Goal: Task Accomplishment & Management: Manage account settings

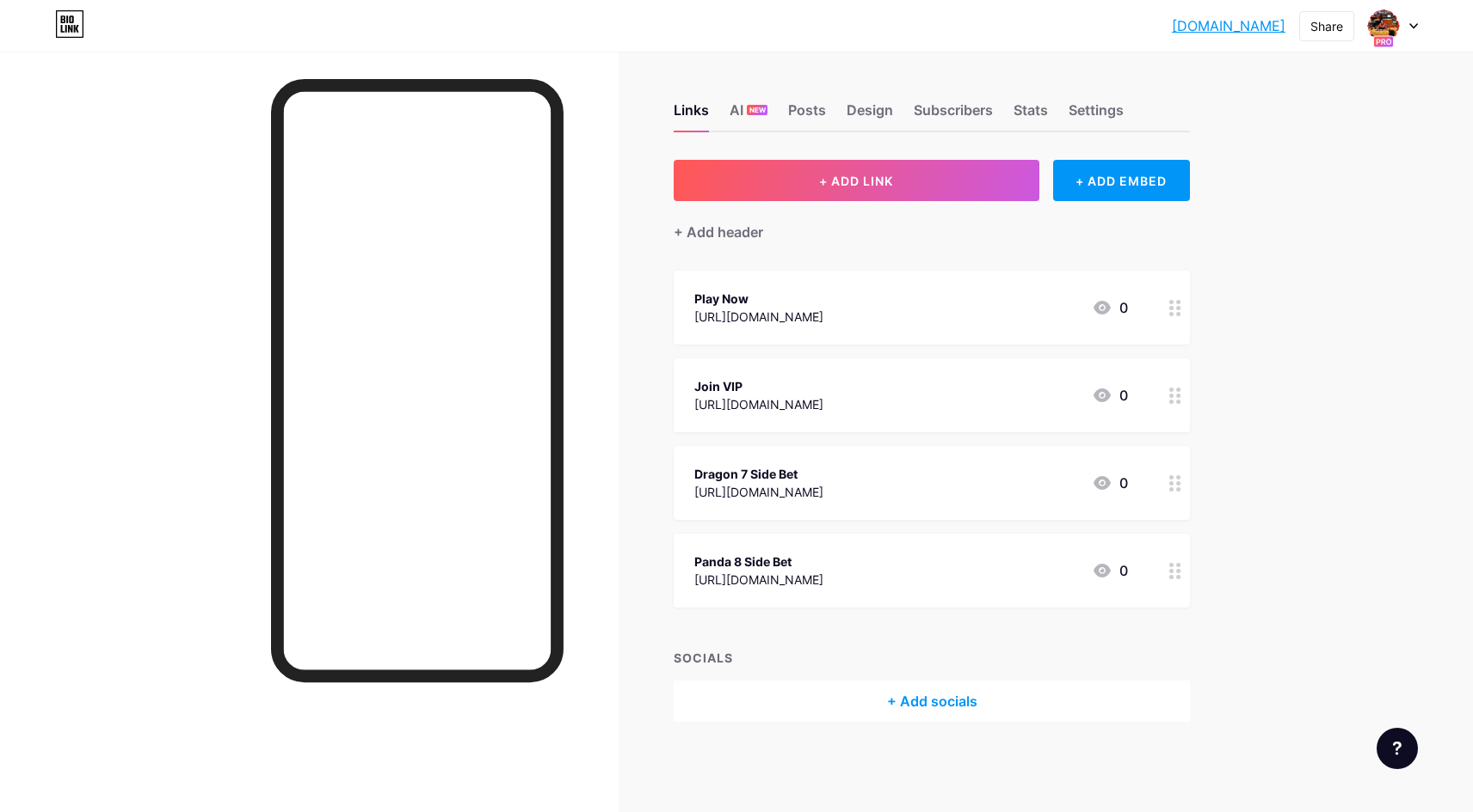
click at [1411, 25] on icon at bounding box center [1413, 26] width 7 height 5
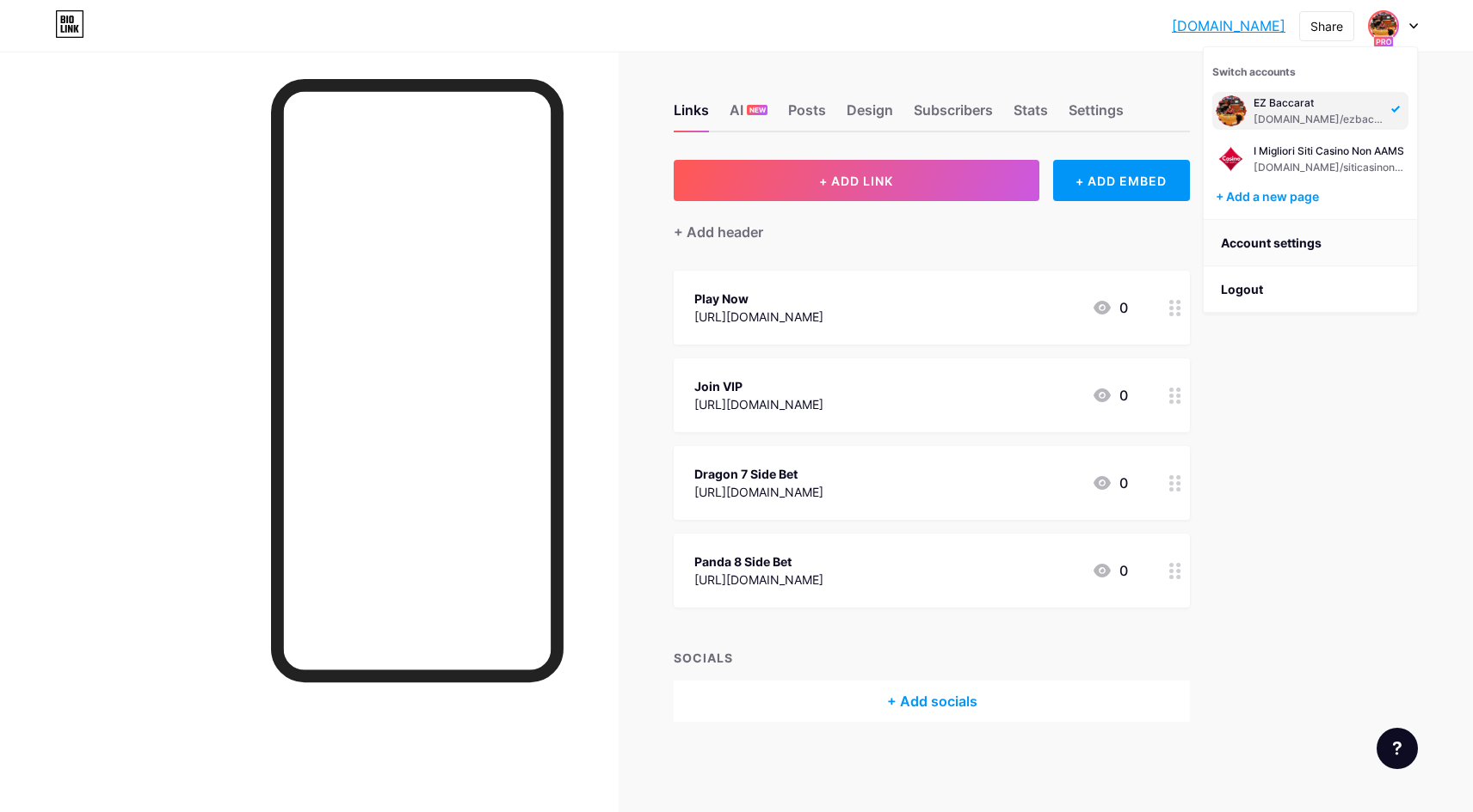
click at [1272, 248] on link "Account settings" at bounding box center [1310, 242] width 213 height 46
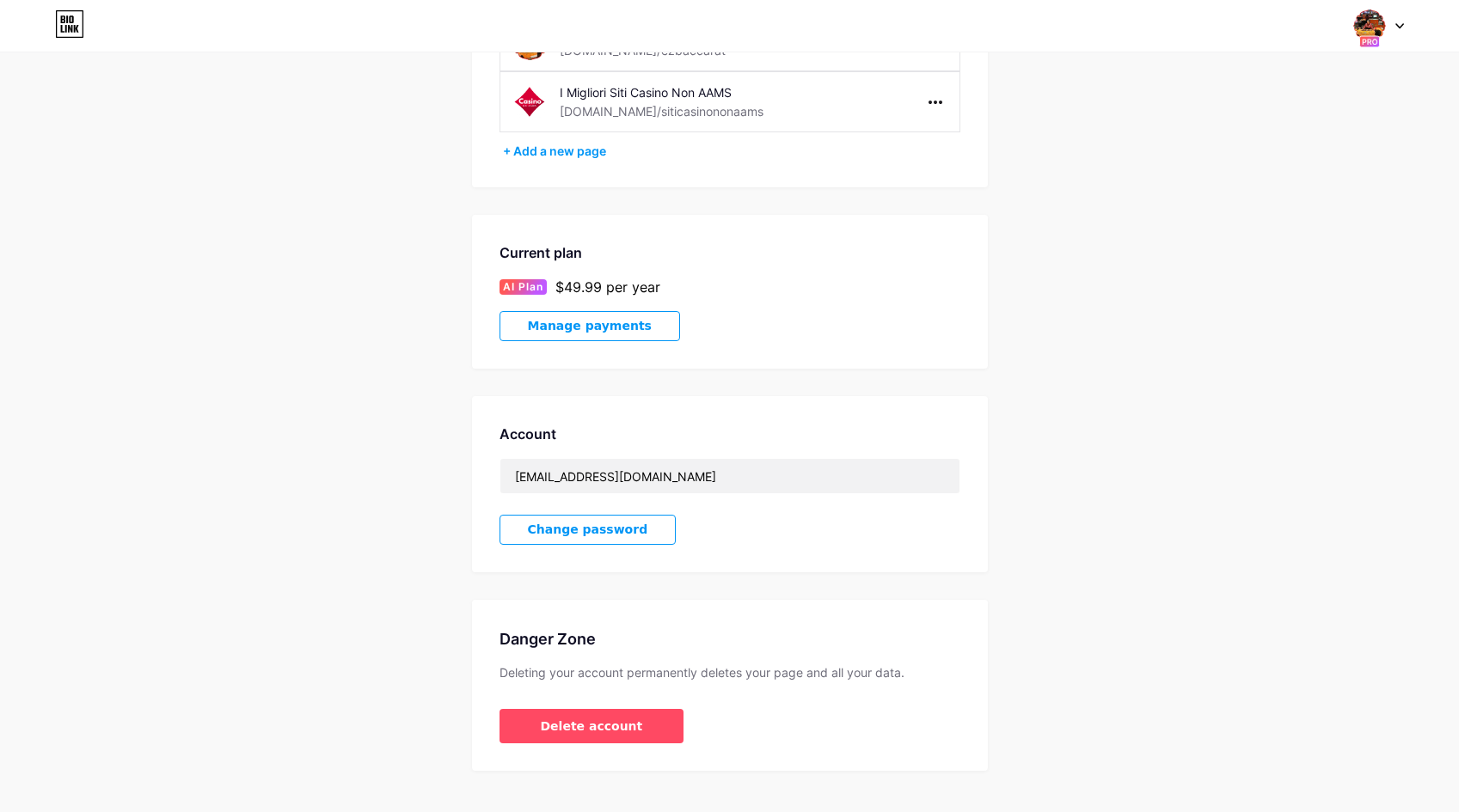
scroll to position [197, 0]
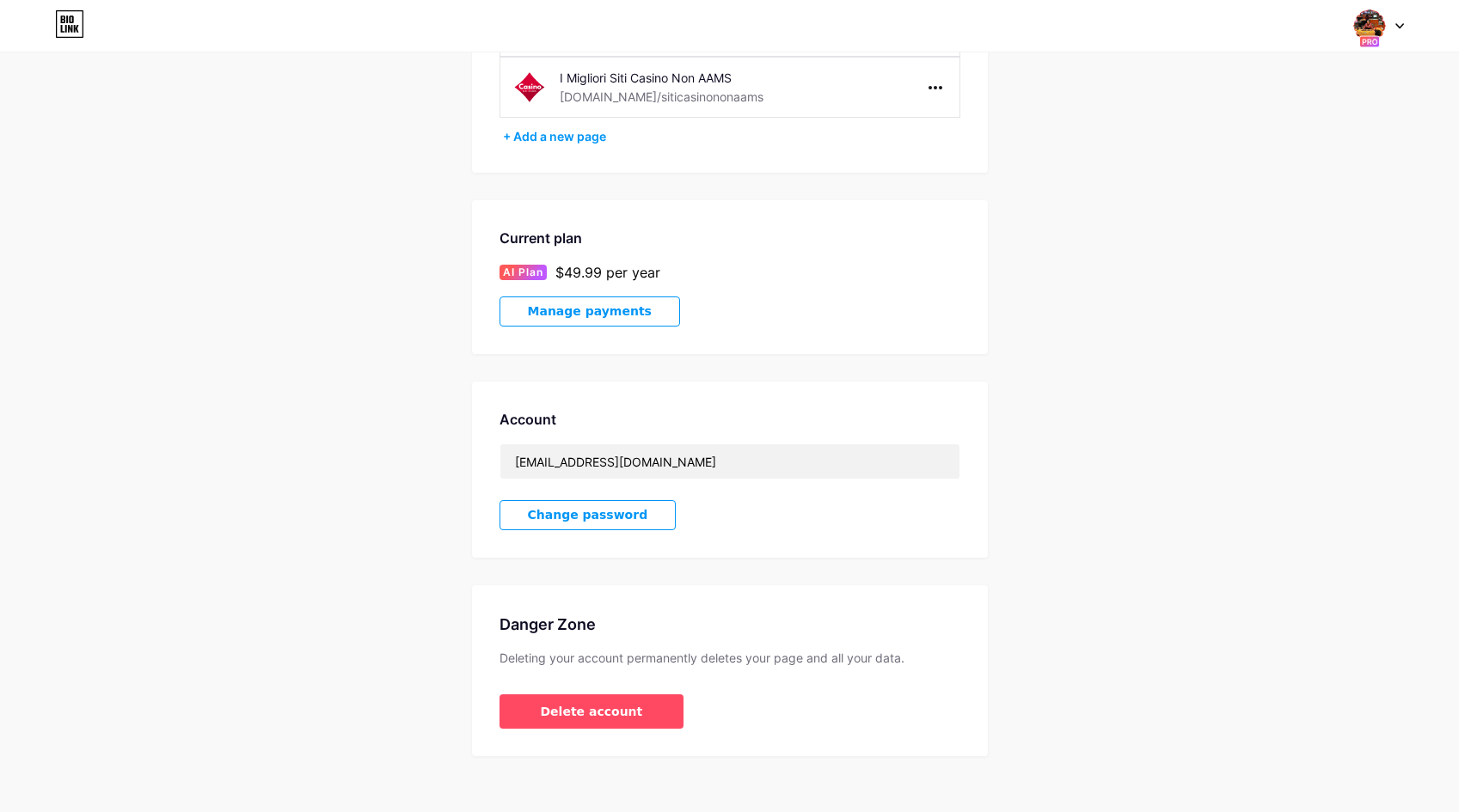
click at [594, 306] on span "Manage payments" at bounding box center [589, 311] width 124 height 14
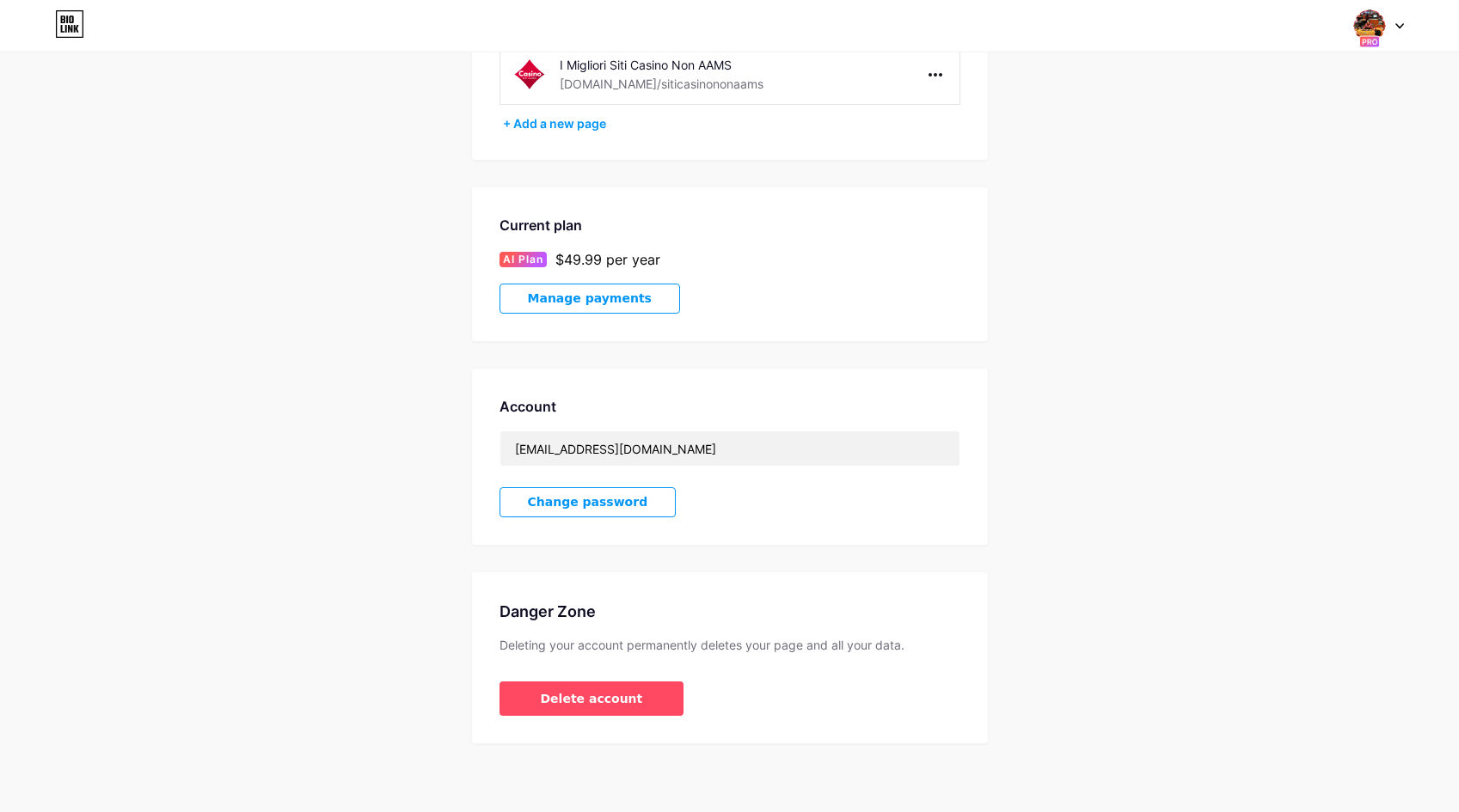
scroll to position [0, 0]
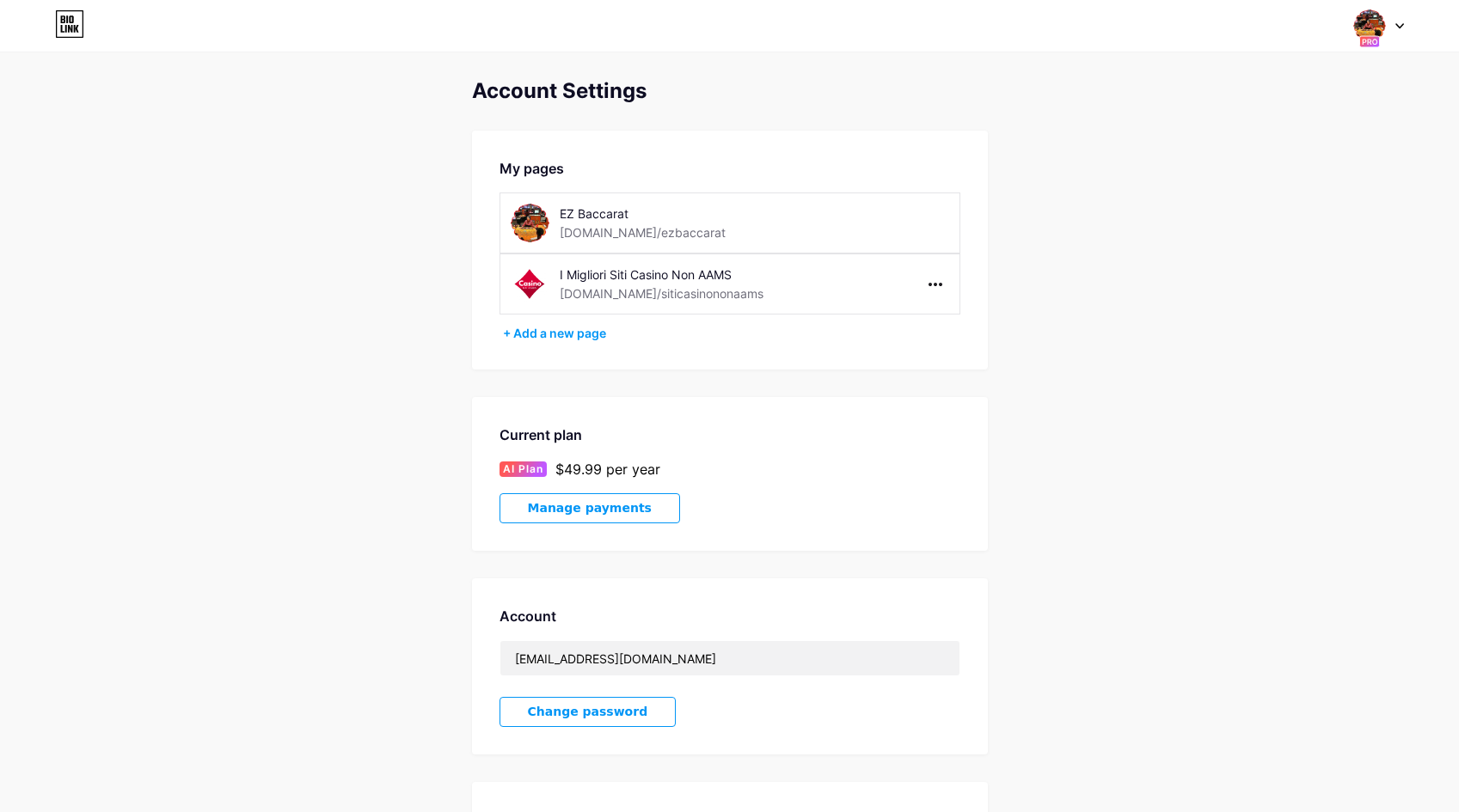
click at [1402, 25] on icon at bounding box center [1400, 26] width 8 height 6
click at [1046, 54] on div "Account Settings My pages EZ Baccarat bio.link/ezbaccarat I Migliori Siti Casin…" at bounding box center [729, 476] width 1459 height 953
click at [1377, 15] on img at bounding box center [1369, 25] width 33 height 33
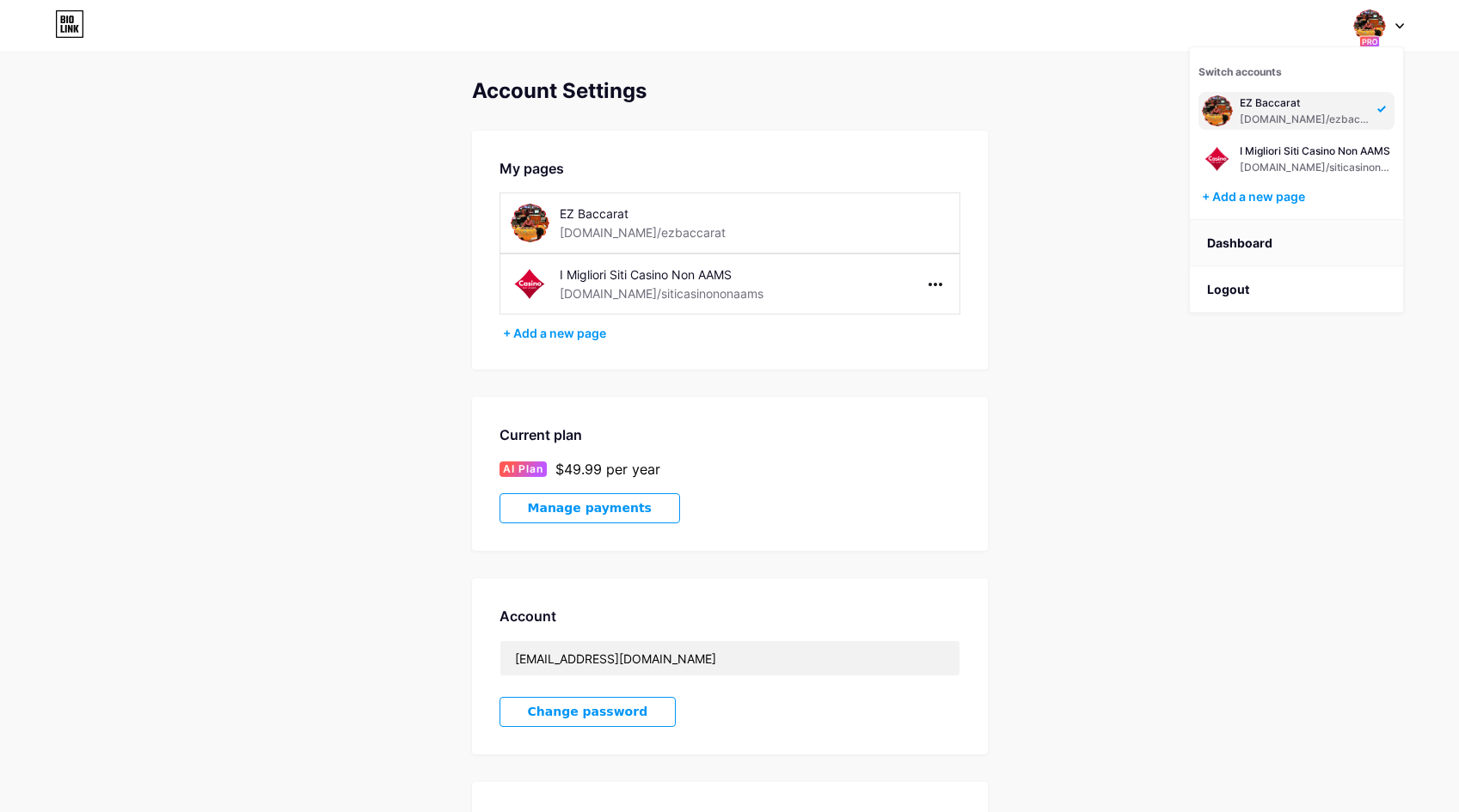
click at [1259, 240] on link "Dashboard" at bounding box center [1297, 242] width 213 height 46
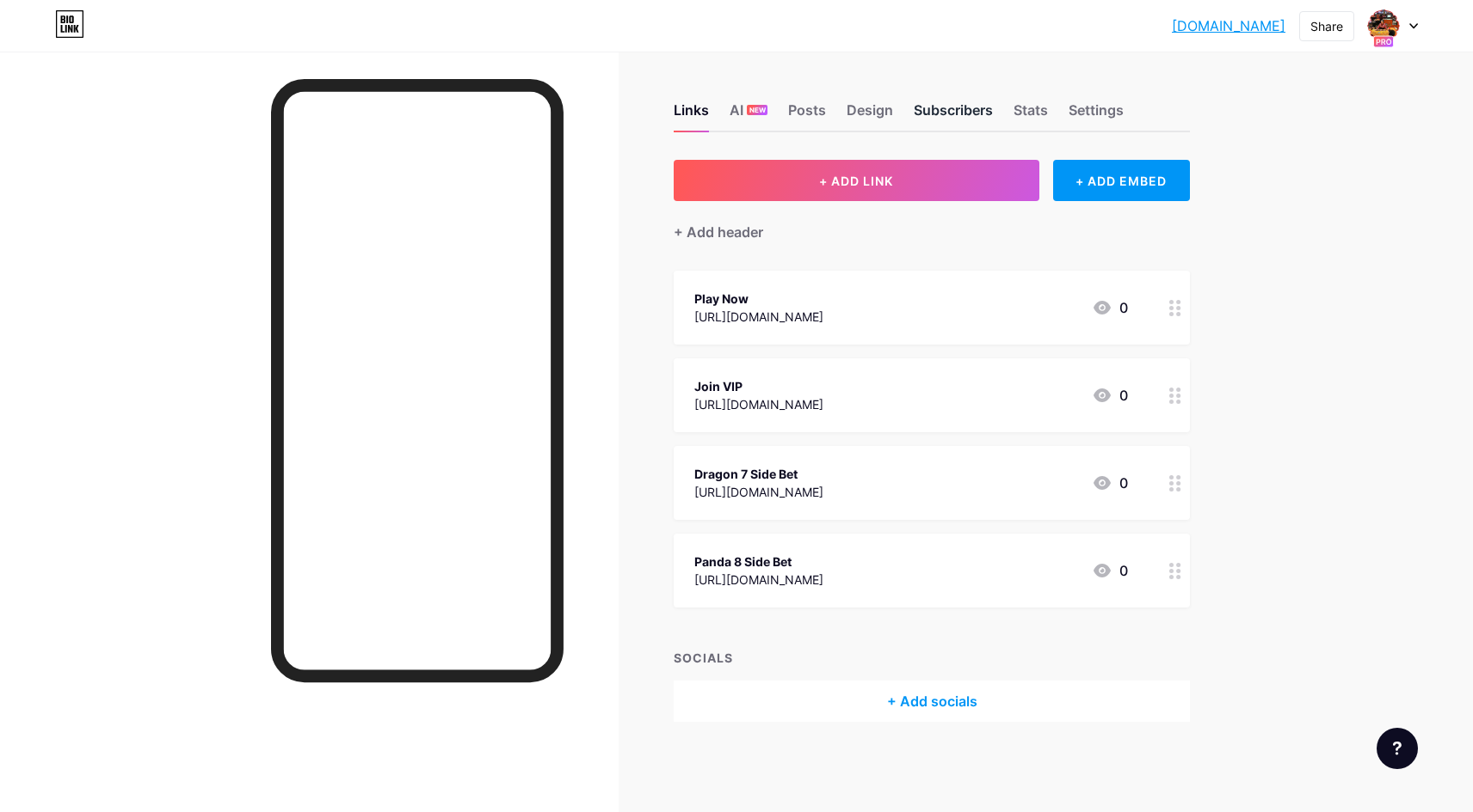
click at [966, 112] on div "Subscribers" at bounding box center [953, 115] width 79 height 31
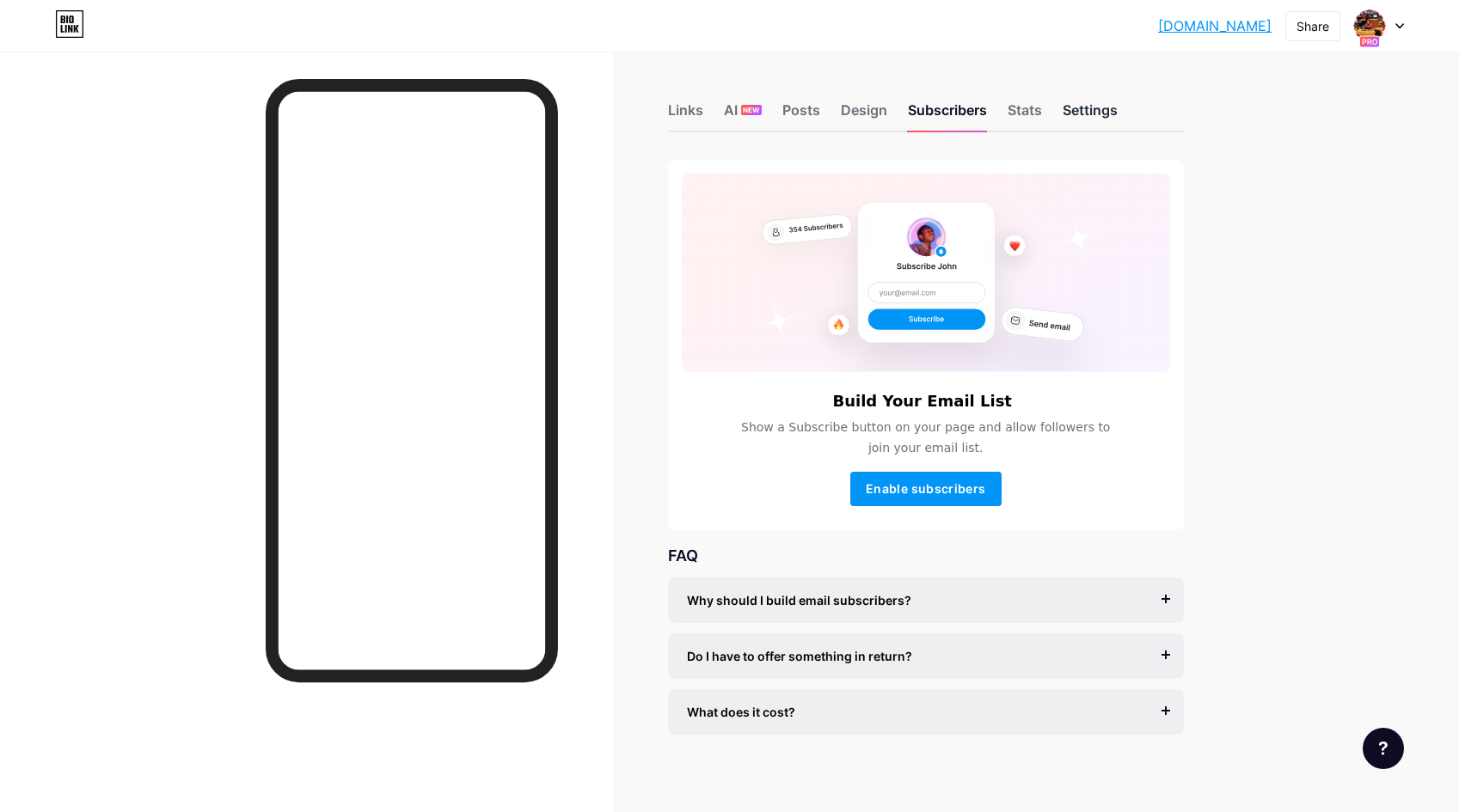
click at [1074, 112] on div "Settings" at bounding box center [1090, 115] width 55 height 31
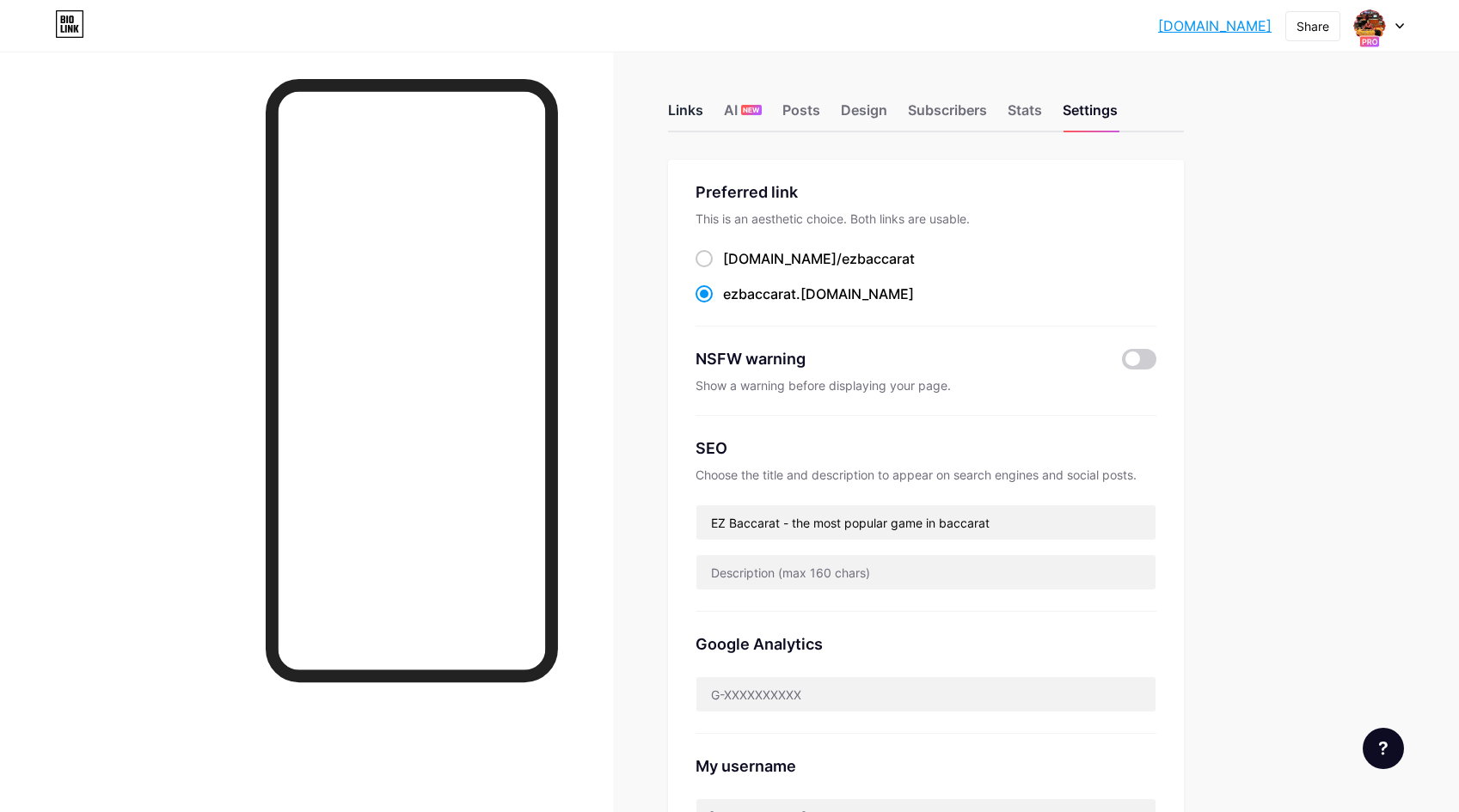
click at [686, 111] on div "Links" at bounding box center [685, 115] width 35 height 31
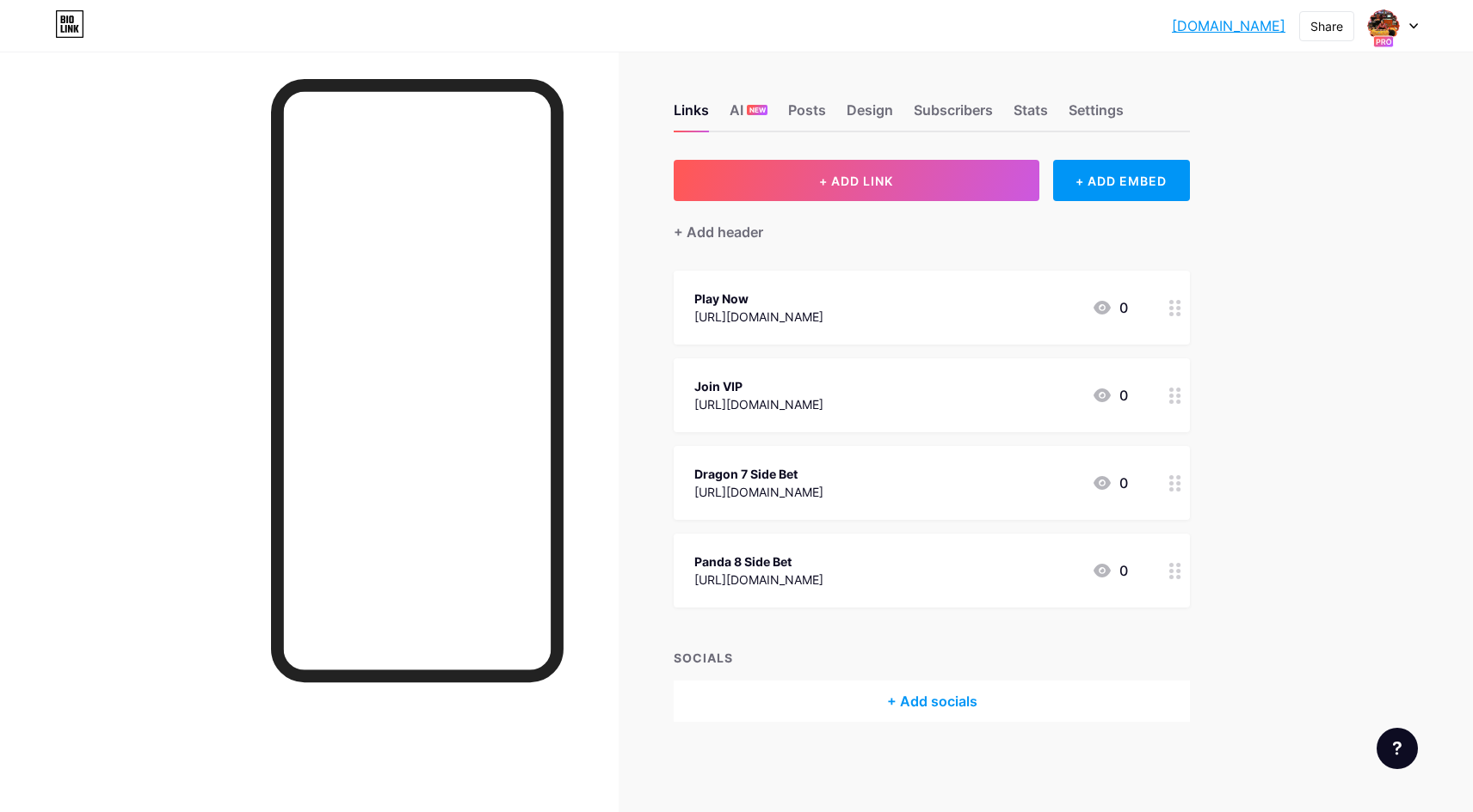
click at [159, 372] on div at bounding box center [309, 457] width 618 height 812
click at [1416, 27] on icon at bounding box center [1413, 26] width 8 height 6
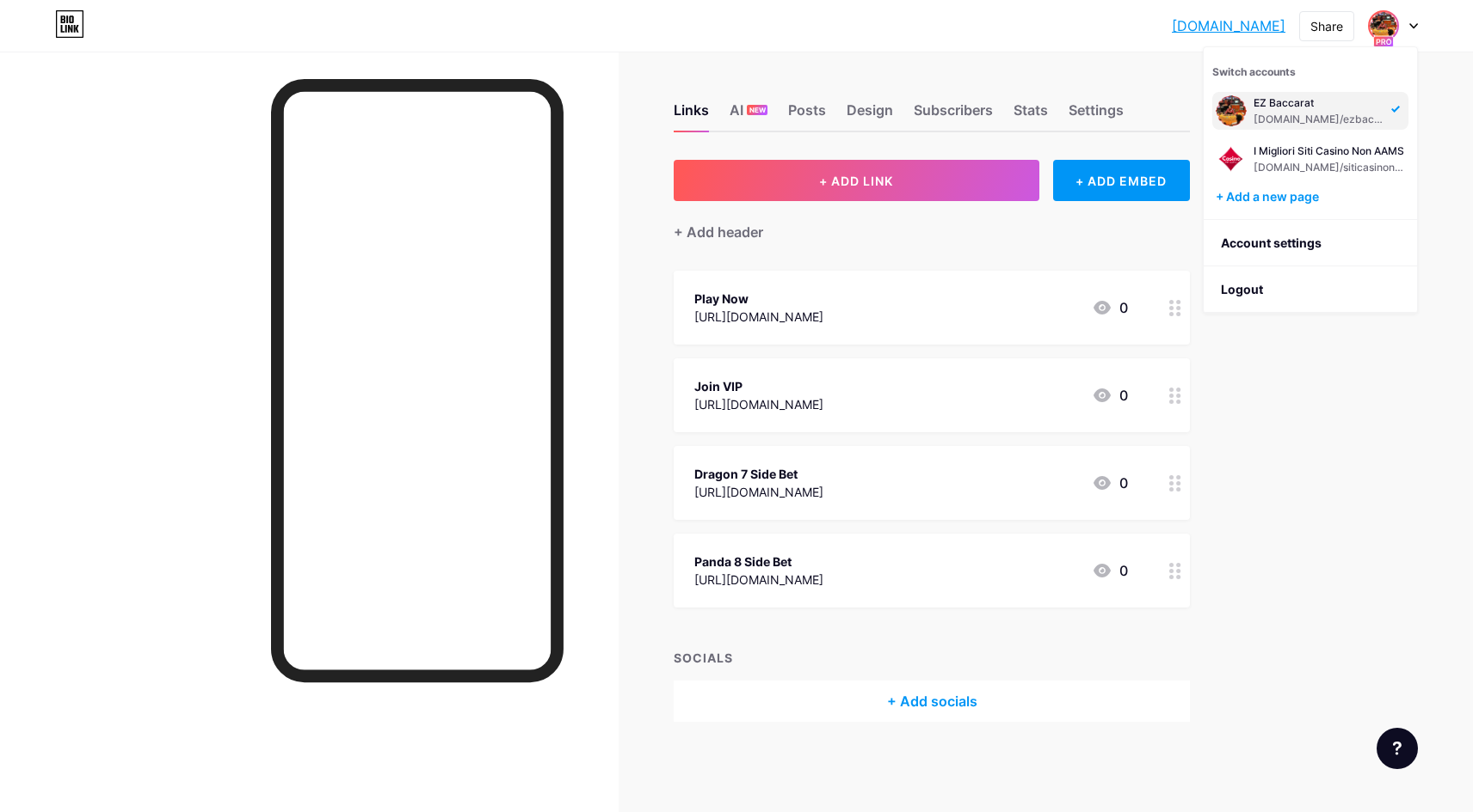
click at [1085, 45] on div "ezbaccarat.bio.... ezbaccarat.bio.link Share Switch accounts EZ Baccarat bio.li…" at bounding box center [736, 25] width 1473 height 52
